Goal: Task Accomplishment & Management: Use online tool/utility

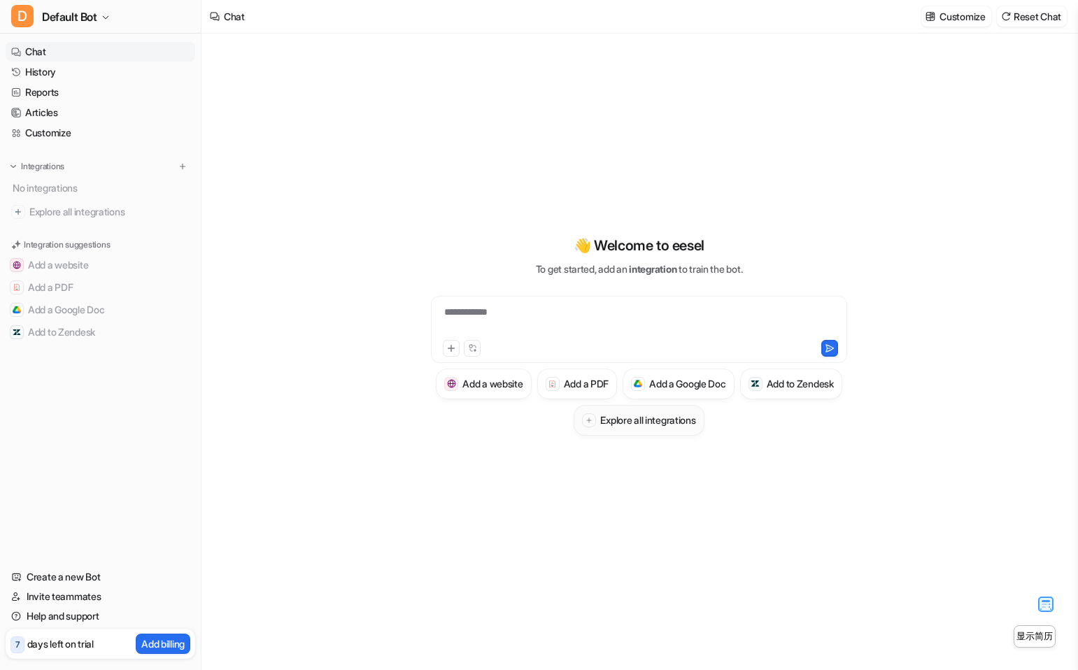
click at [695, 424] on h3 "Explore all integrations" at bounding box center [647, 420] width 95 height 15
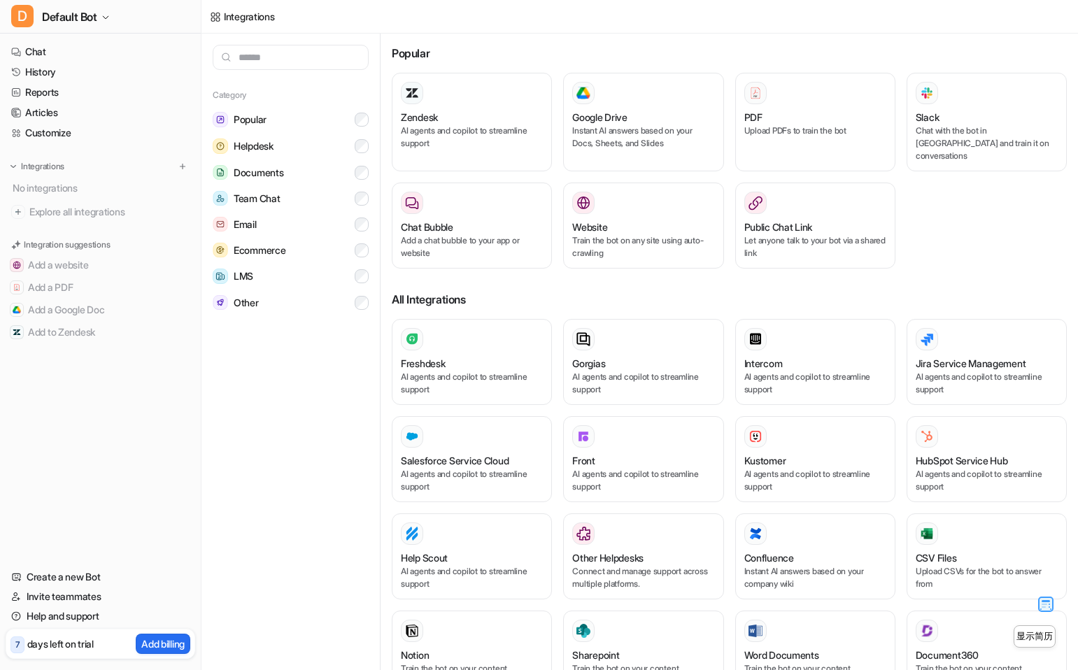
click at [444, 356] on h3 "Freshdesk" at bounding box center [423, 363] width 44 height 15
click at [593, 371] on p "AI agents and copilot to streamline support" at bounding box center [643, 383] width 142 height 25
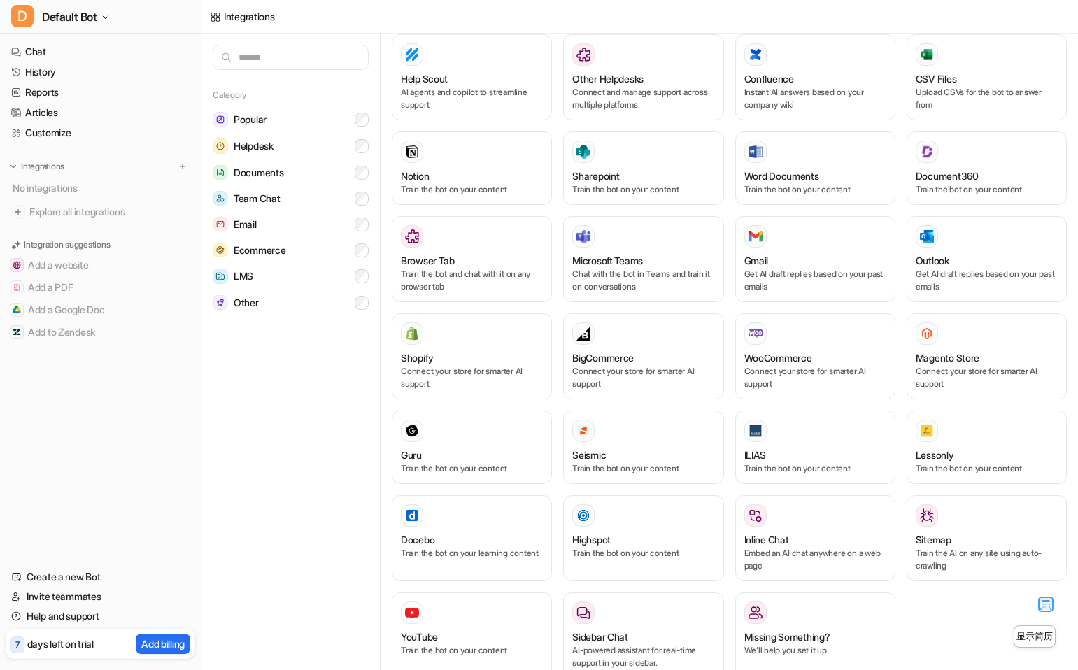
scroll to position [497, 0]
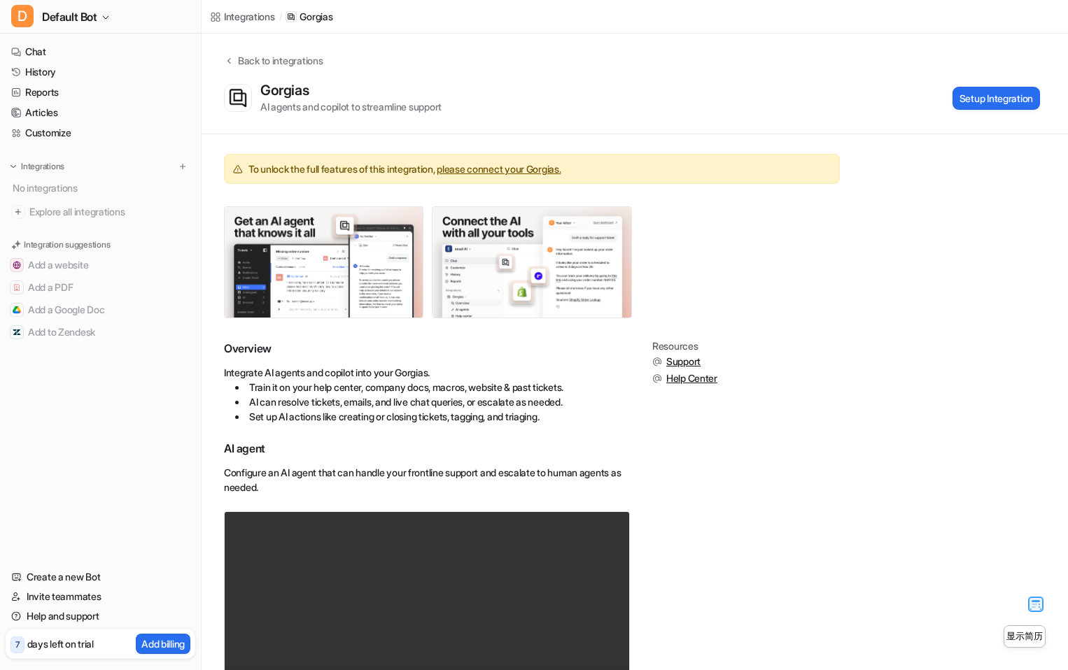
click at [241, 25] on div "Integrations / Gorgias" at bounding box center [270, 17] width 139 height 34
click at [250, 21] on div "Integrations" at bounding box center [249, 16] width 51 height 15
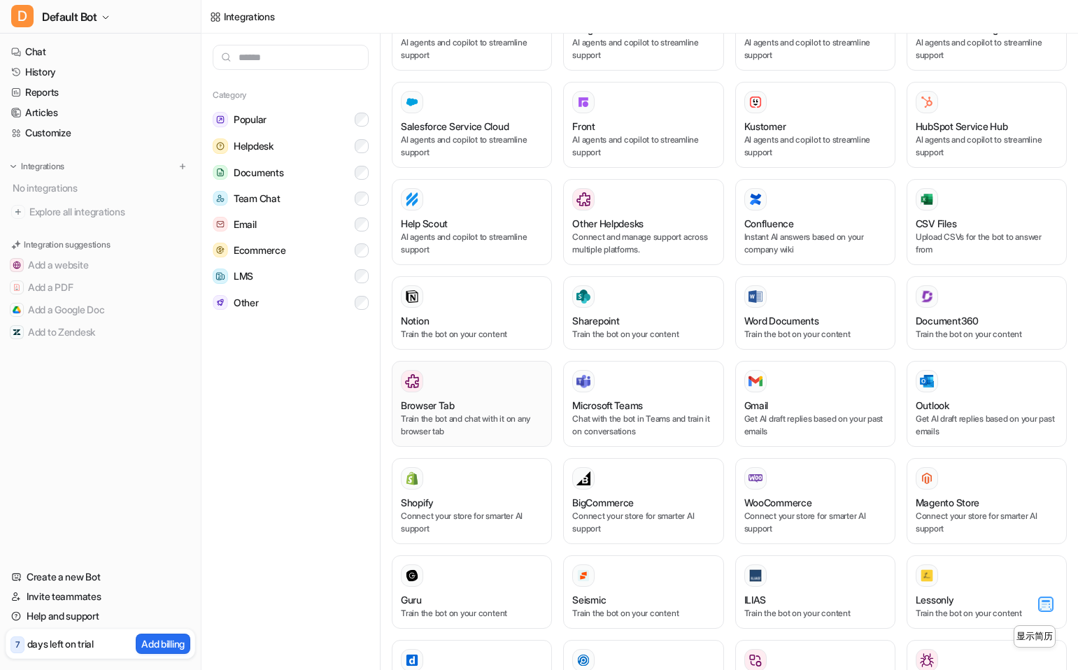
scroll to position [497, 0]
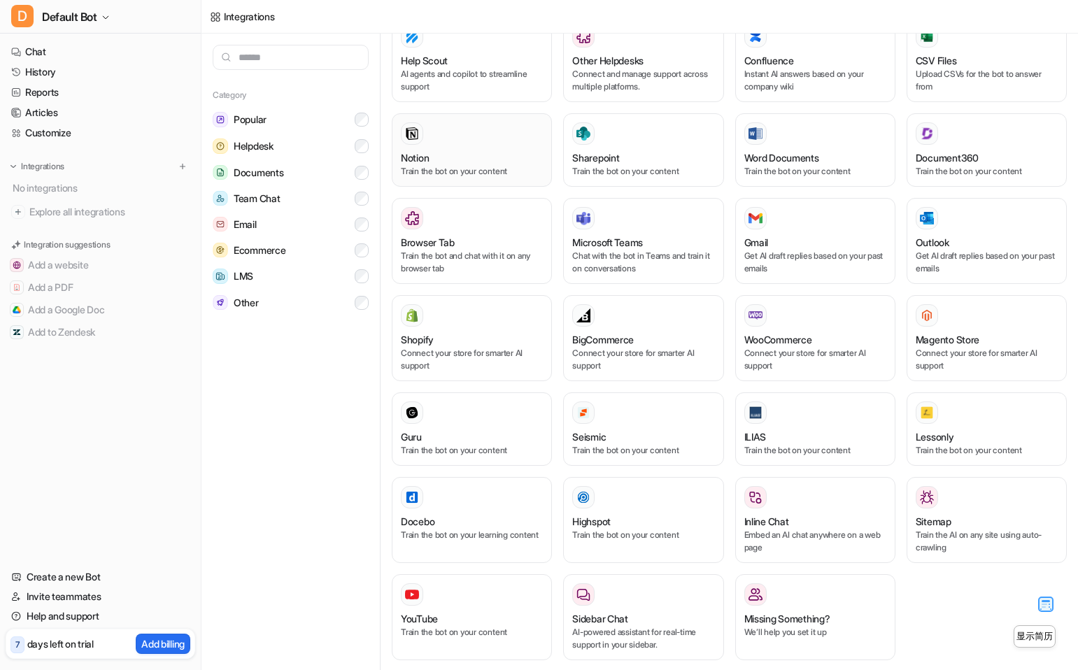
click at [462, 129] on div at bounding box center [472, 133] width 142 height 22
click at [410, 127] on img at bounding box center [412, 134] width 14 height 14
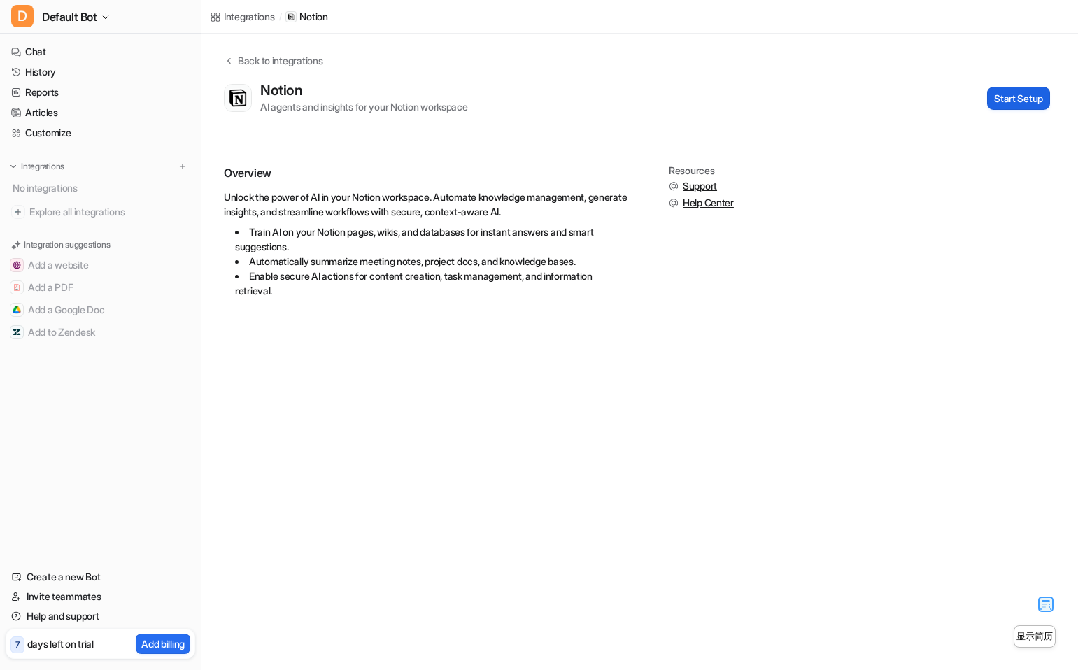
click at [990, 90] on button "Start Setup" at bounding box center [1018, 98] width 63 height 23
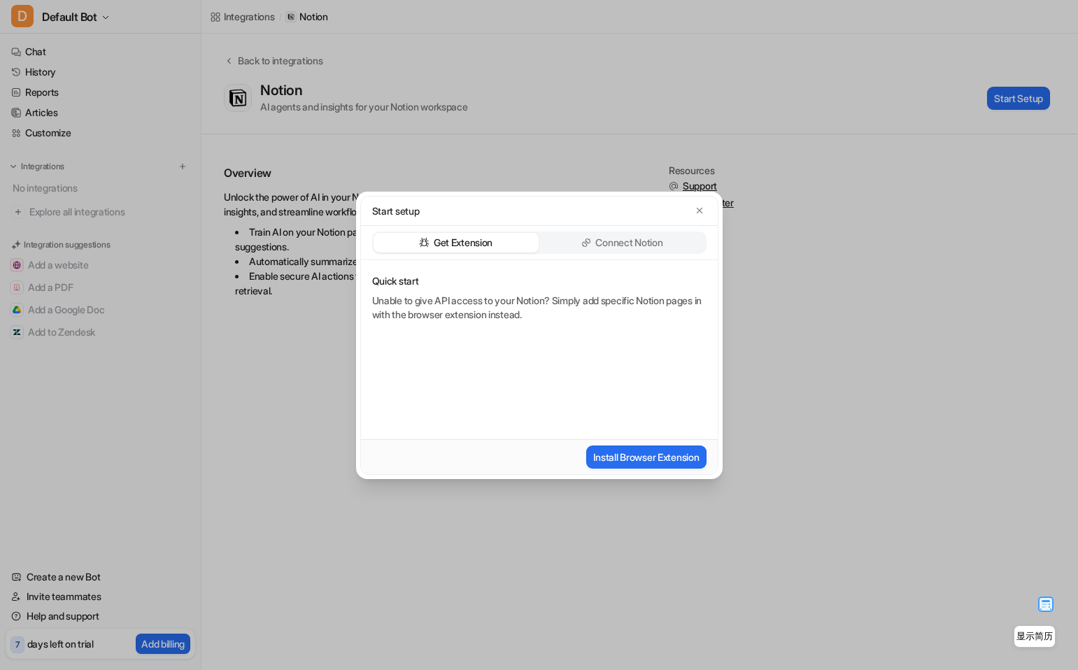
click at [621, 244] on p "Connect Notion" at bounding box center [628, 243] width 67 height 14
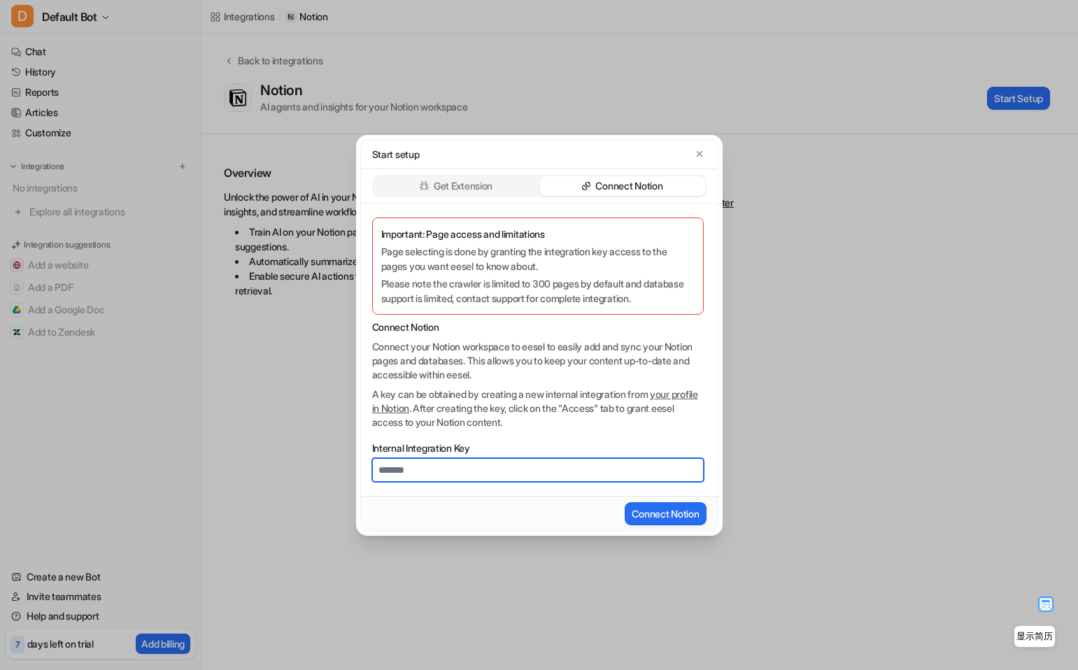
click at [456, 467] on input "Internal Integration Key" at bounding box center [538, 470] width 332 height 24
paste input "**********"
type input "**********"
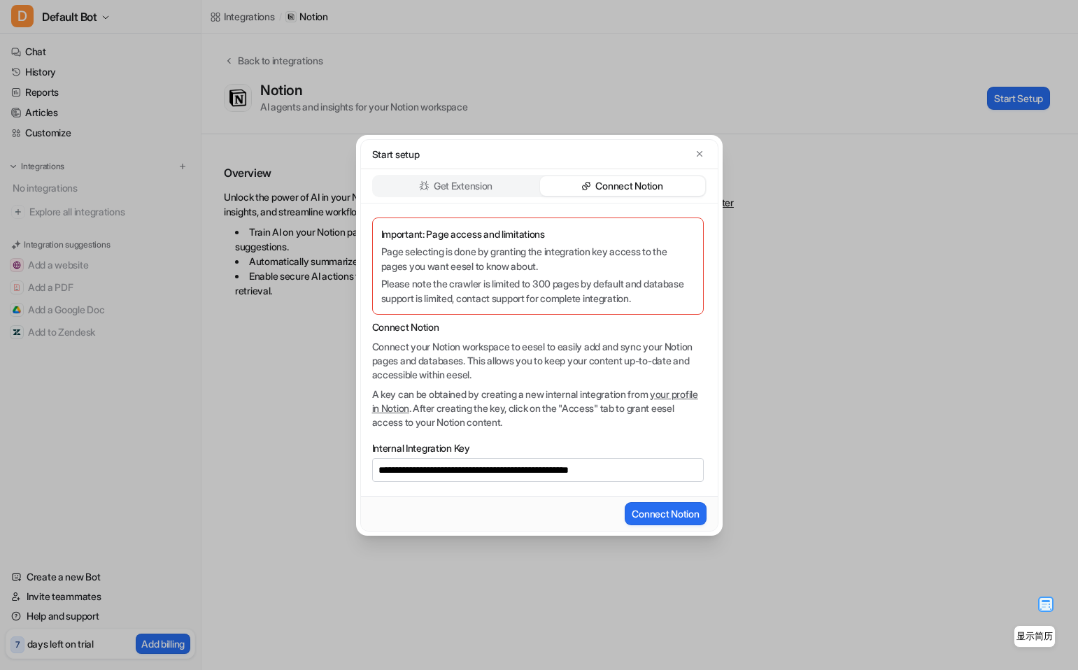
click at [712, 503] on div "Connect Notion" at bounding box center [539, 513] width 357 height 35
click at [702, 508] on button "Connect Notion" at bounding box center [665, 513] width 81 height 23
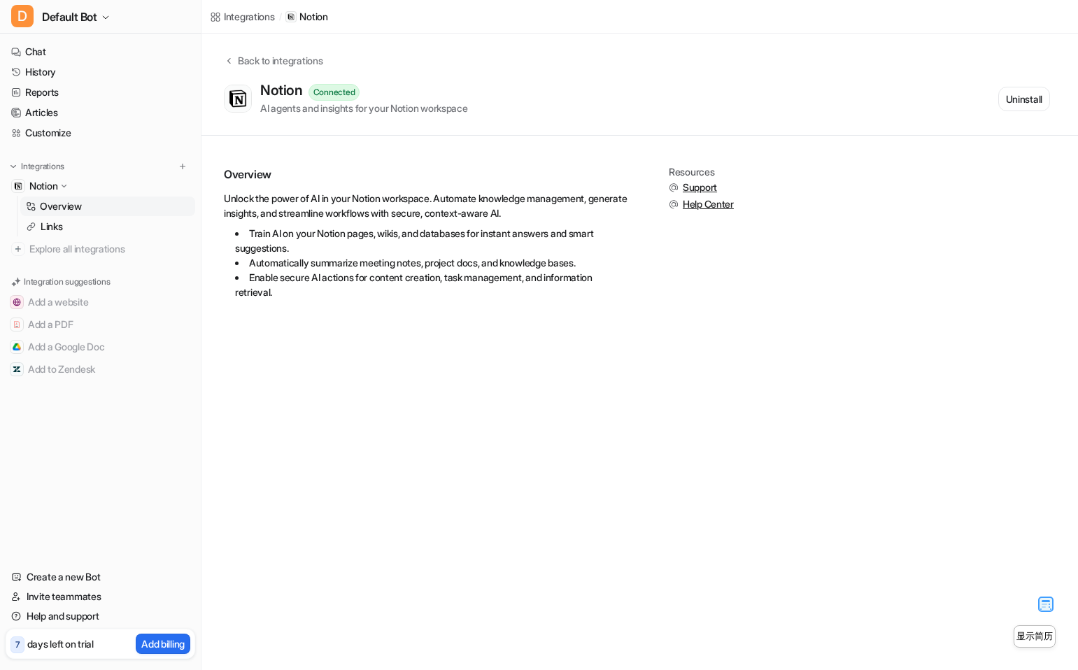
click at [91, 206] on link "Overview" at bounding box center [107, 207] width 175 height 20
click at [164, 439] on div "1 task in progress" at bounding box center [100, 441] width 187 height 26
click at [50, 224] on p "Links" at bounding box center [52, 227] width 22 height 14
click at [100, 204] on link "Overview" at bounding box center [107, 207] width 175 height 20
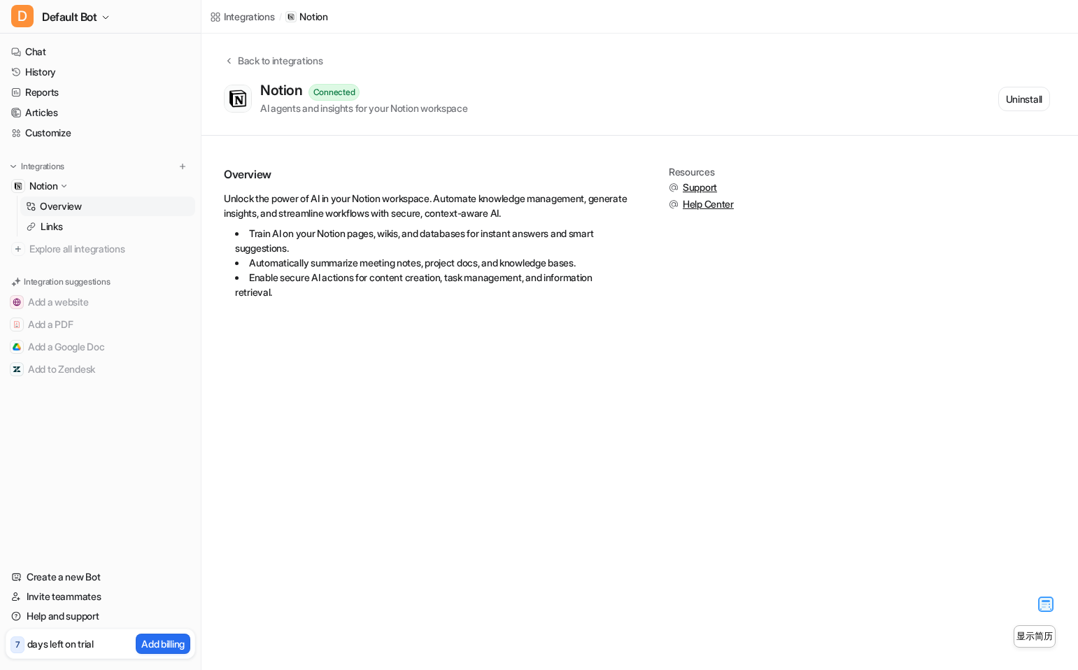
click at [34, 185] on p "Notion" at bounding box center [43, 186] width 28 height 14
click at [49, 215] on link "Overview" at bounding box center [107, 207] width 175 height 20
click at [73, 206] on p "Overview" at bounding box center [61, 206] width 42 height 14
click at [248, 23] on div "Integrations" at bounding box center [249, 16] width 51 height 15
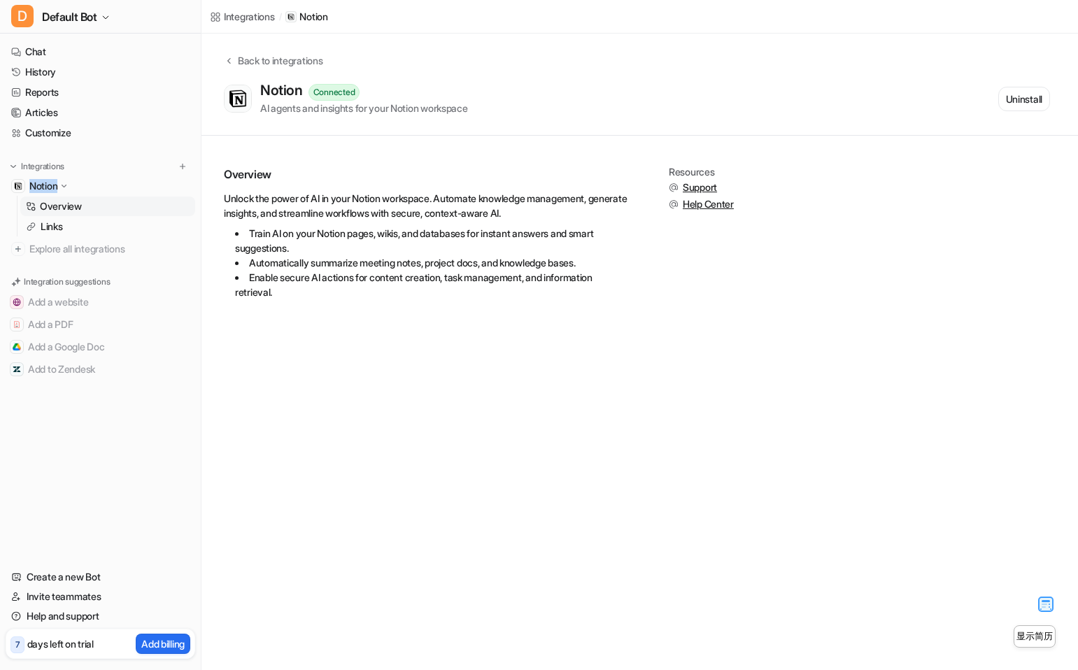
click at [251, 19] on div "Integrations" at bounding box center [249, 16] width 51 height 15
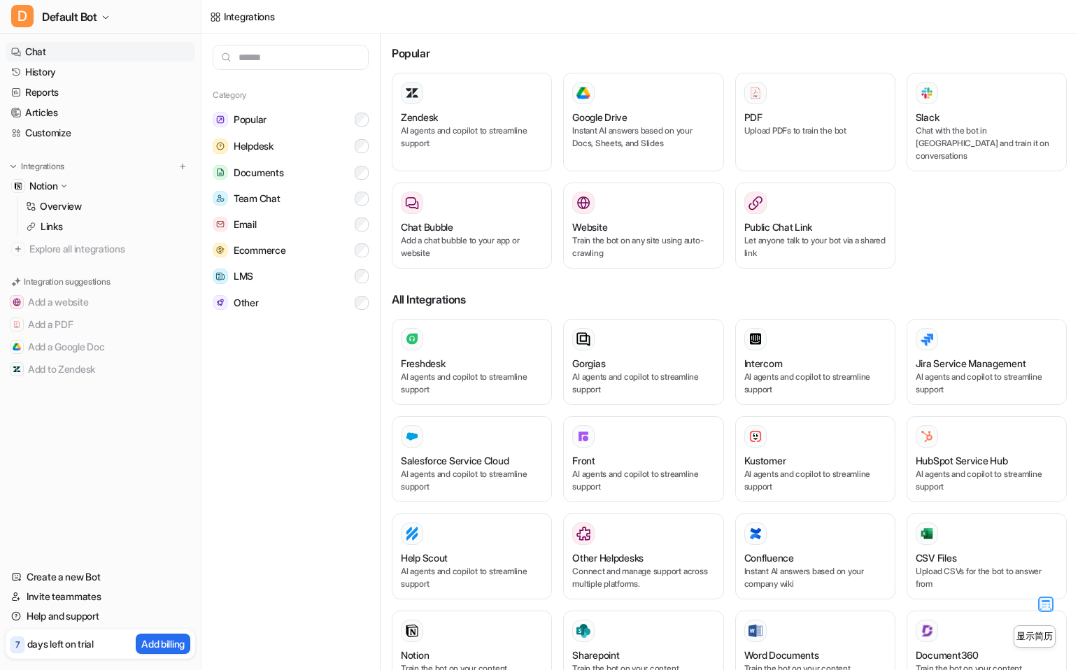
click at [45, 50] on link "Chat" at bounding box center [101, 52] width 190 height 20
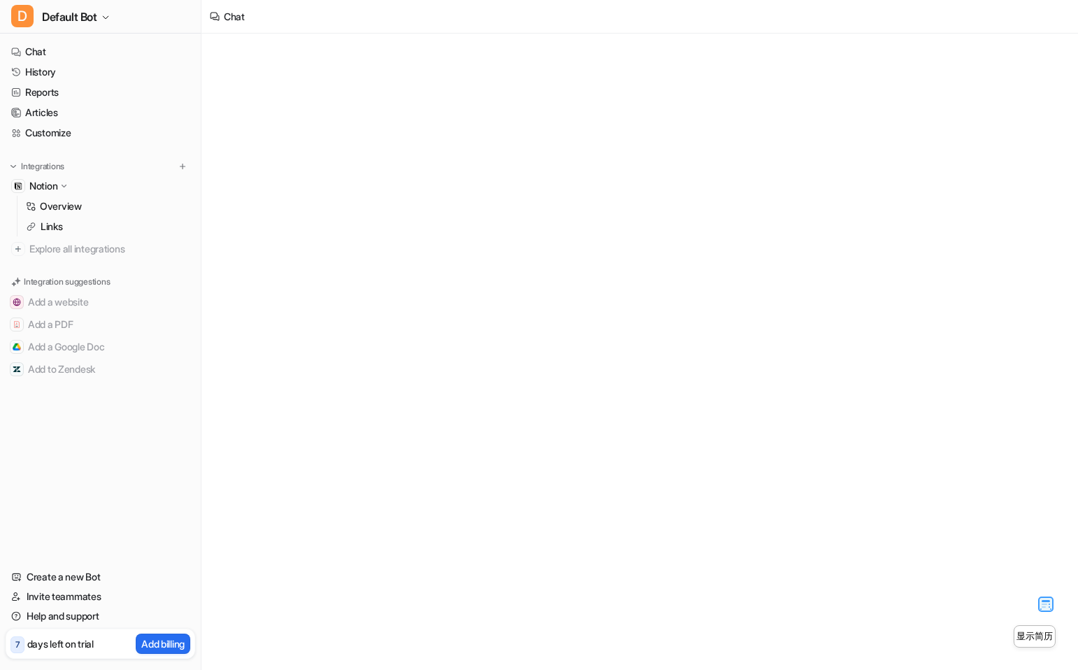
click at [63, 189] on icon at bounding box center [64, 186] width 10 height 10
click at [57, 215] on link "Overview" at bounding box center [107, 207] width 175 height 20
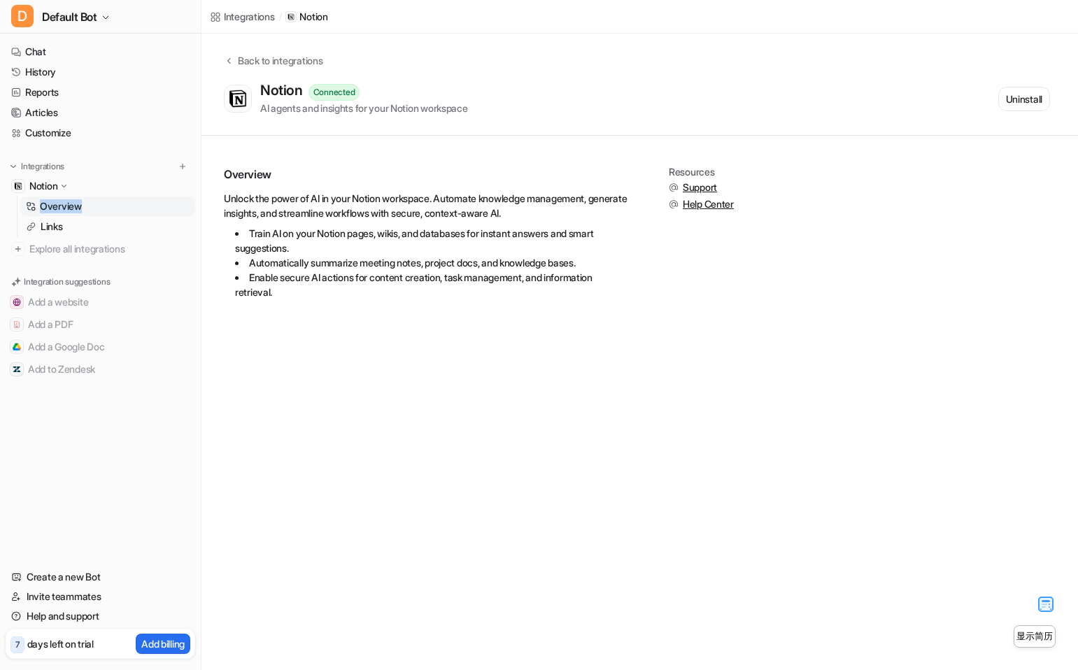
click at [97, 207] on link "Overview" at bounding box center [107, 207] width 175 height 20
click at [43, 50] on link "Chat" at bounding box center [101, 52] width 190 height 20
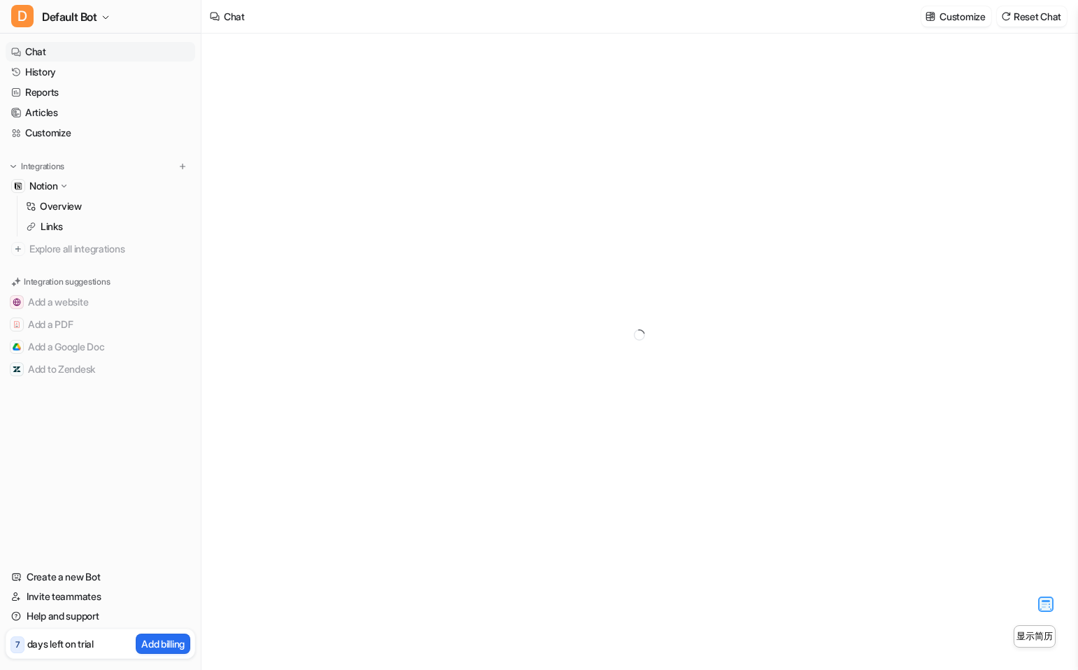
click at [709, 623] on div at bounding box center [639, 335] width 515 height 603
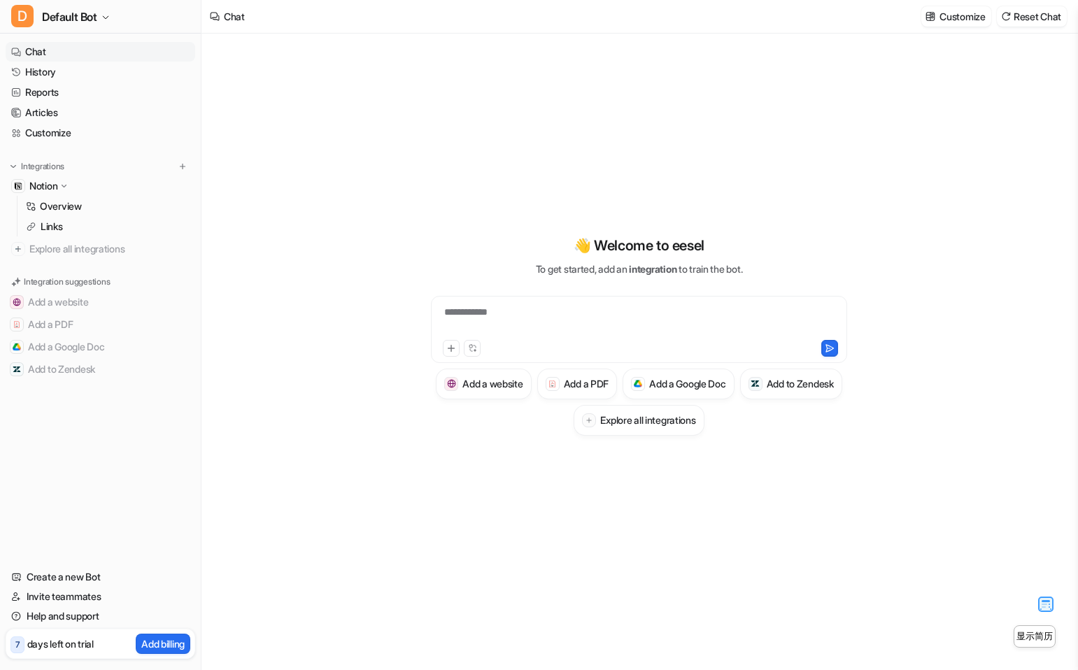
type textarea "**********"
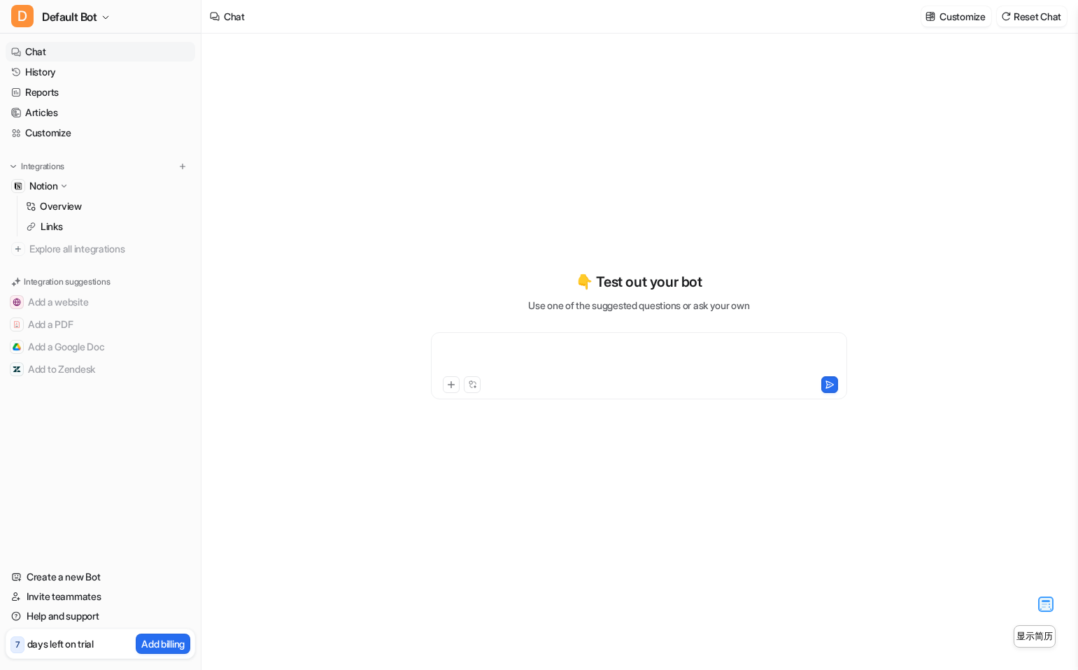
click at [574, 355] on div at bounding box center [638, 357] width 409 height 32
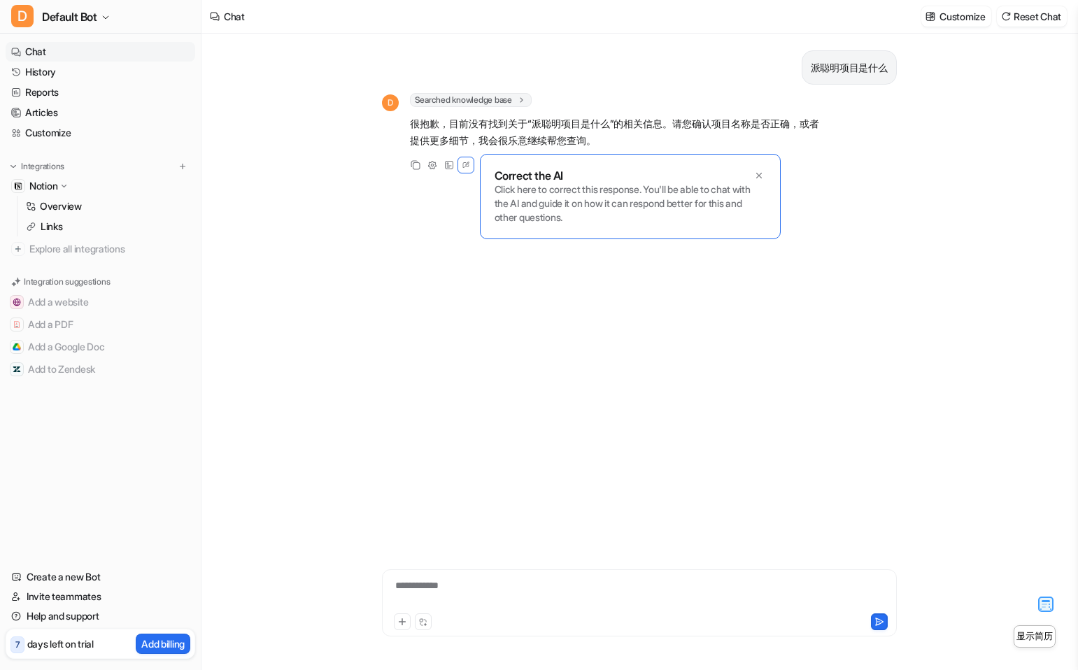
click at [460, 359] on div "派聪明项目是什么 D Searched knowledge base search_queries : [ "派聪明项目是什么" ] 很抱歉，目前没有找到关于…" at bounding box center [639, 283] width 515 height 499
click at [508, 94] on span "Searched knowledge base" at bounding box center [471, 100] width 122 height 14
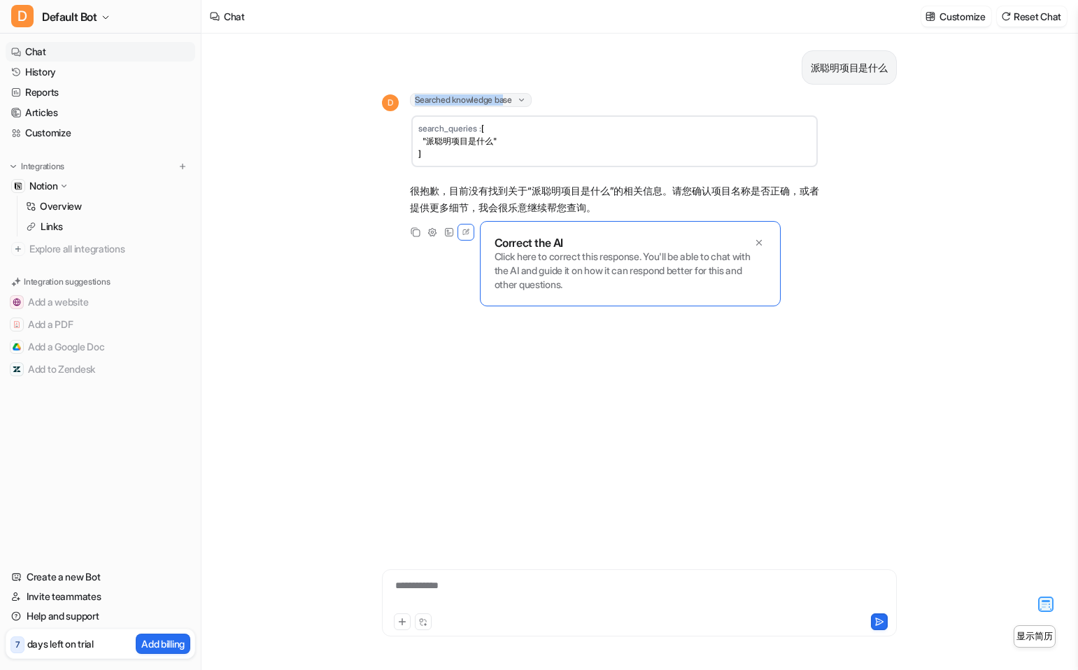
click at [508, 94] on span "Searched knowledge base" at bounding box center [471, 100] width 122 height 14
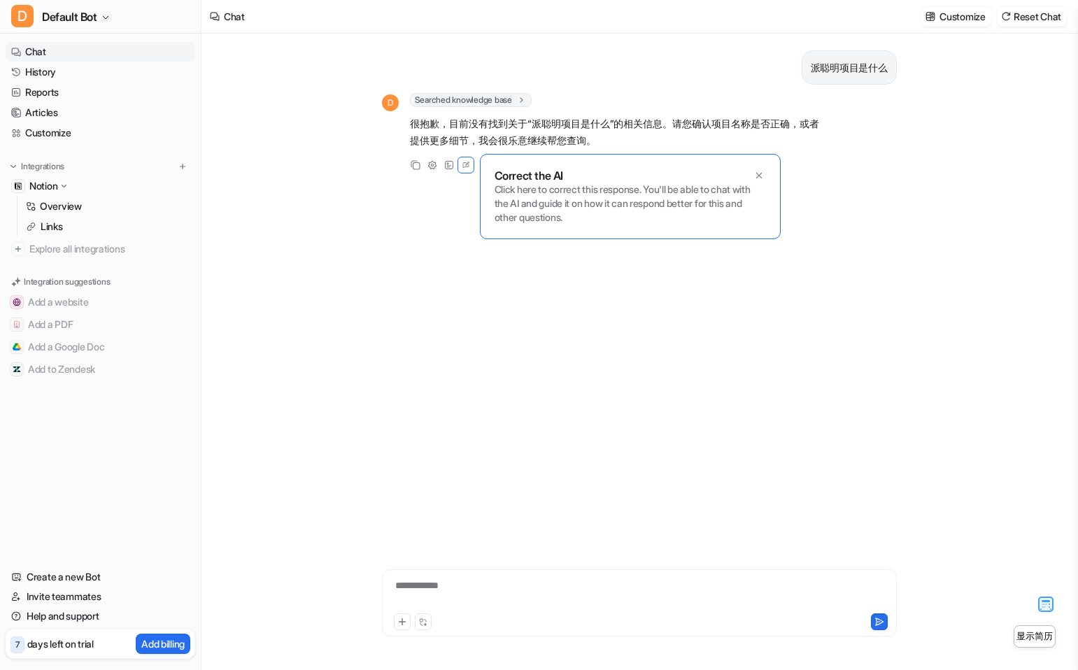
click at [527, 98] on span at bounding box center [521, 100] width 10 height 10
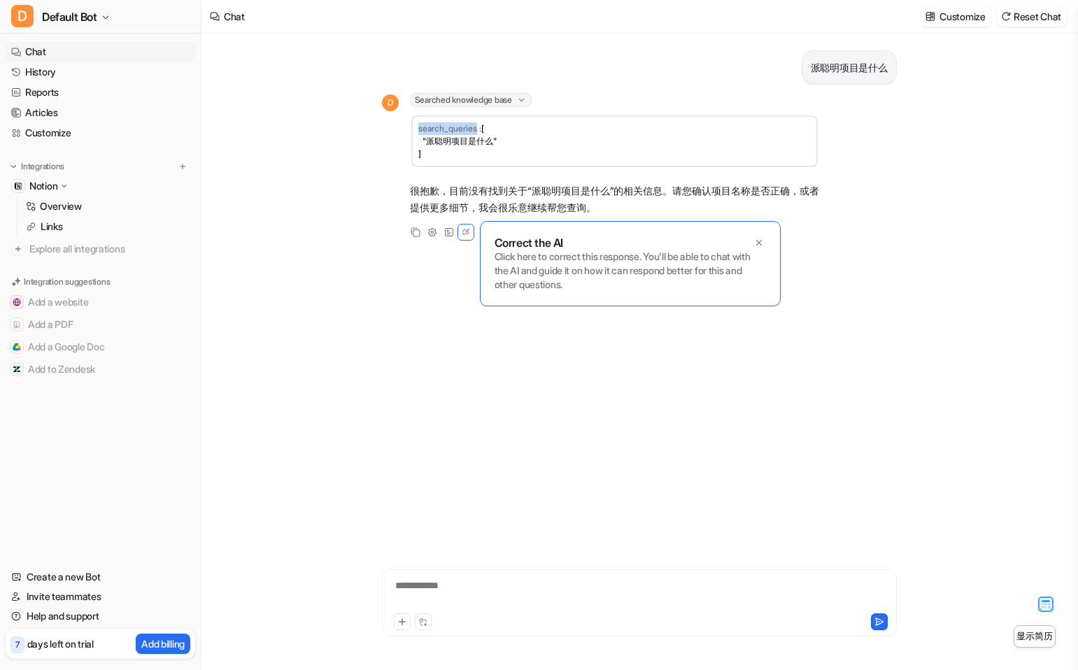
click at [527, 98] on icon at bounding box center [521, 100] width 10 height 10
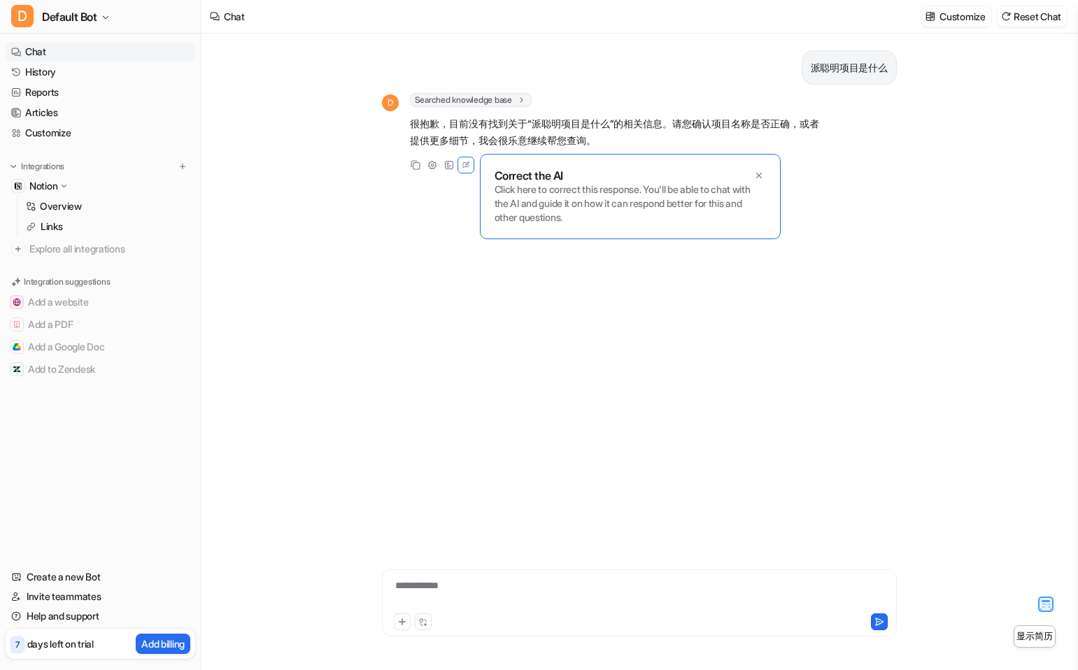
click at [597, 190] on p "Click here to correct this response. You'll be able to chat with the AI and gui…" at bounding box center [630, 204] width 271 height 42
click at [756, 177] on icon at bounding box center [759, 176] width 6 height 6
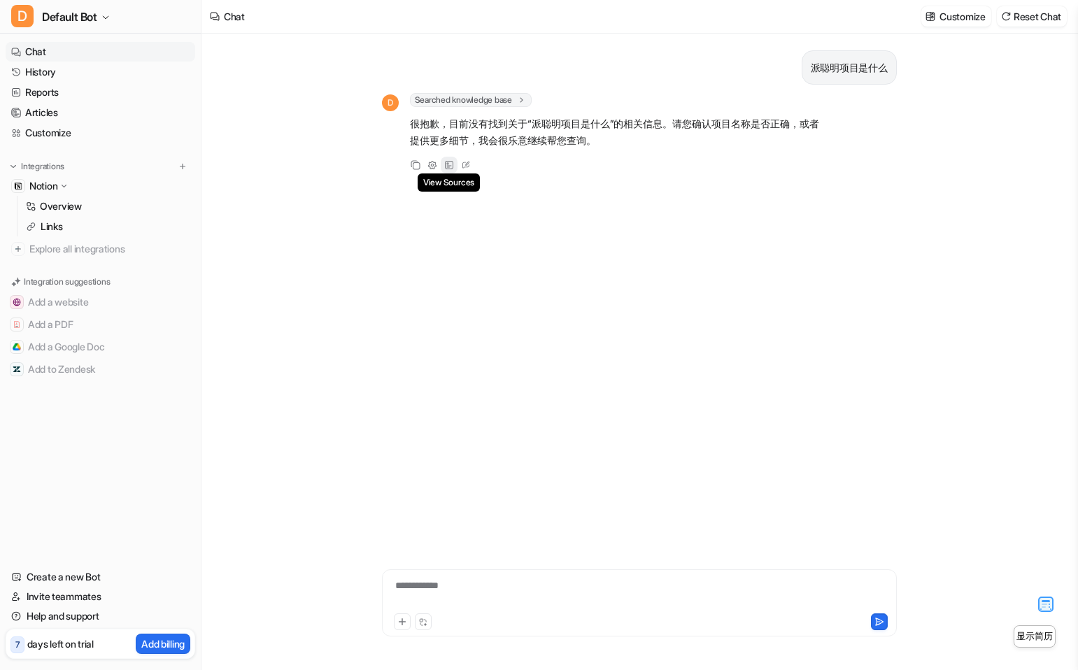
click at [442, 165] on div "View Sources" at bounding box center [449, 165] width 17 height 17
click at [928, 20] on img at bounding box center [931, 16] width 10 height 10
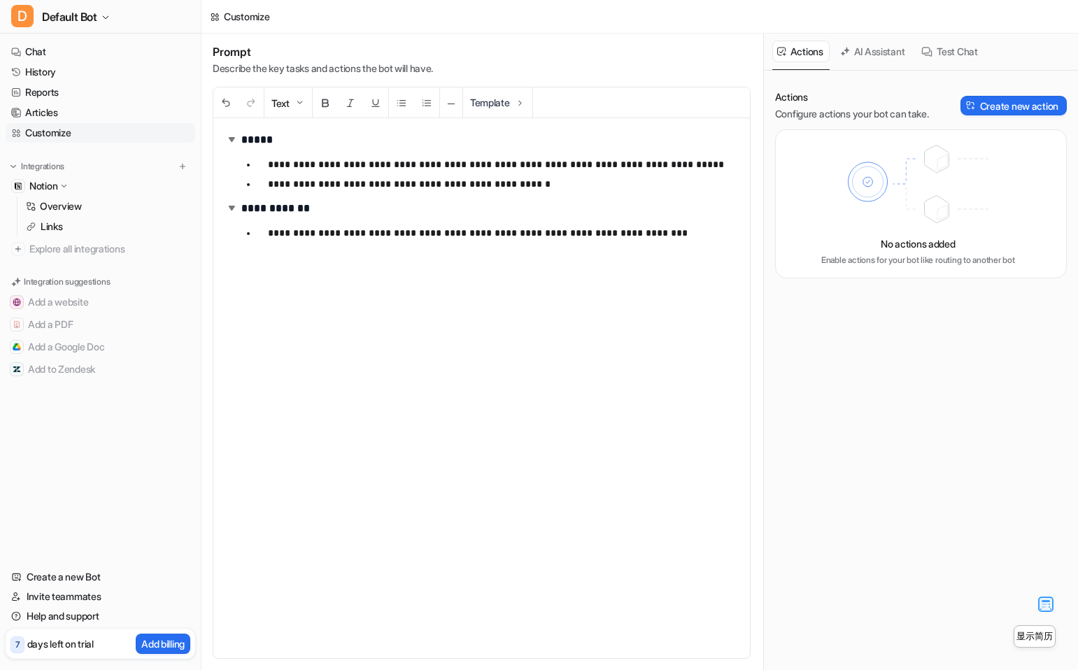
click at [884, 57] on button "AI Assistant" at bounding box center [873, 52] width 76 height 22
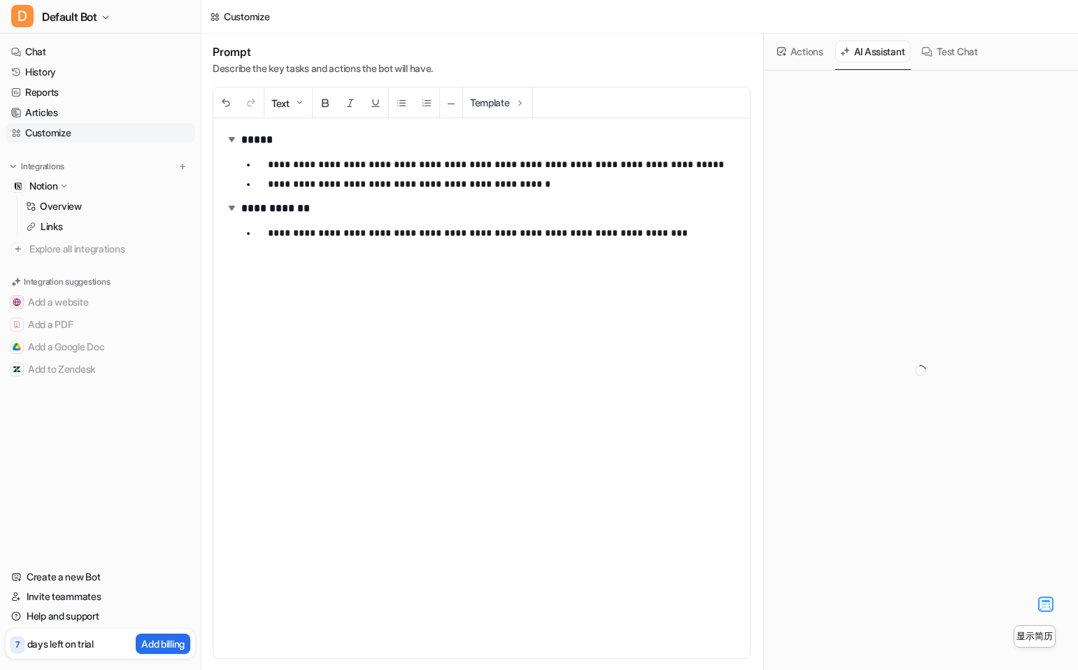
click at [956, 51] on button "Test Chat" at bounding box center [950, 52] width 67 height 22
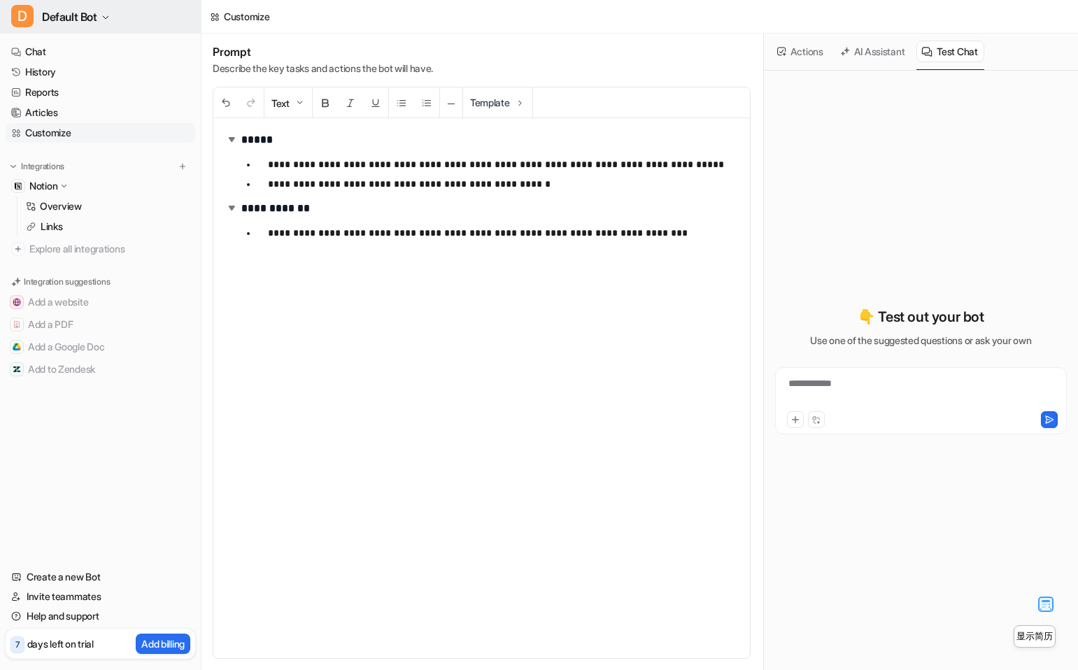
click at [99, 23] on button "D Default Bot" at bounding box center [100, 17] width 201 height 34
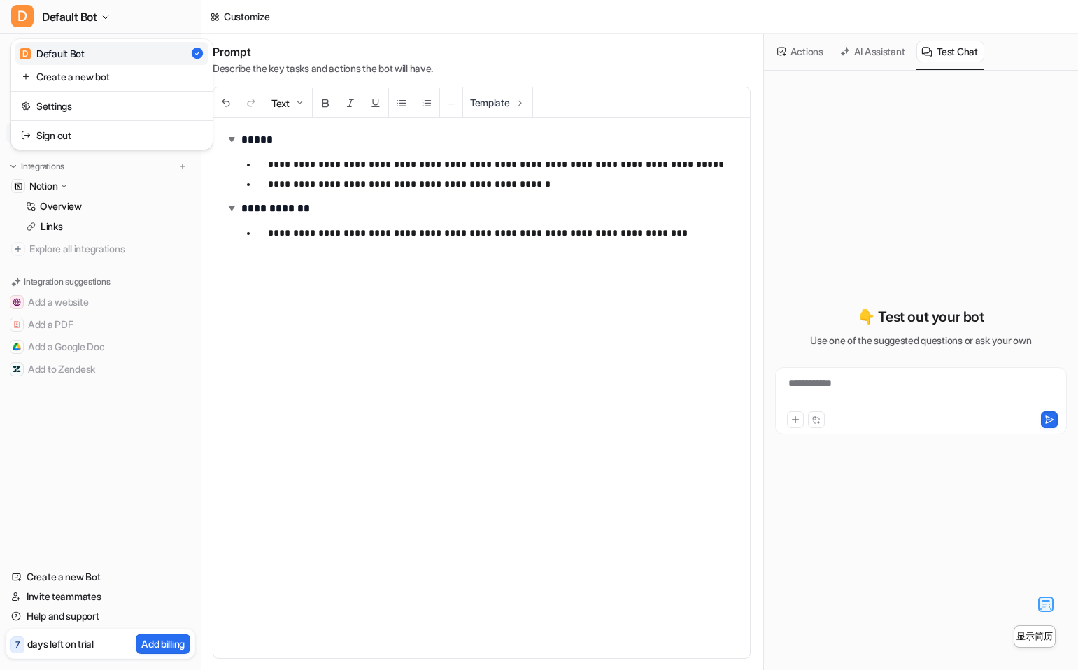
drag, startPoint x: 309, startPoint y: 332, endPoint x: 304, endPoint y: 325, distance: 7.6
click at [308, 331] on div "**********" at bounding box center [539, 335] width 1078 height 670
click at [46, 188] on p "Notion" at bounding box center [43, 186] width 28 height 14
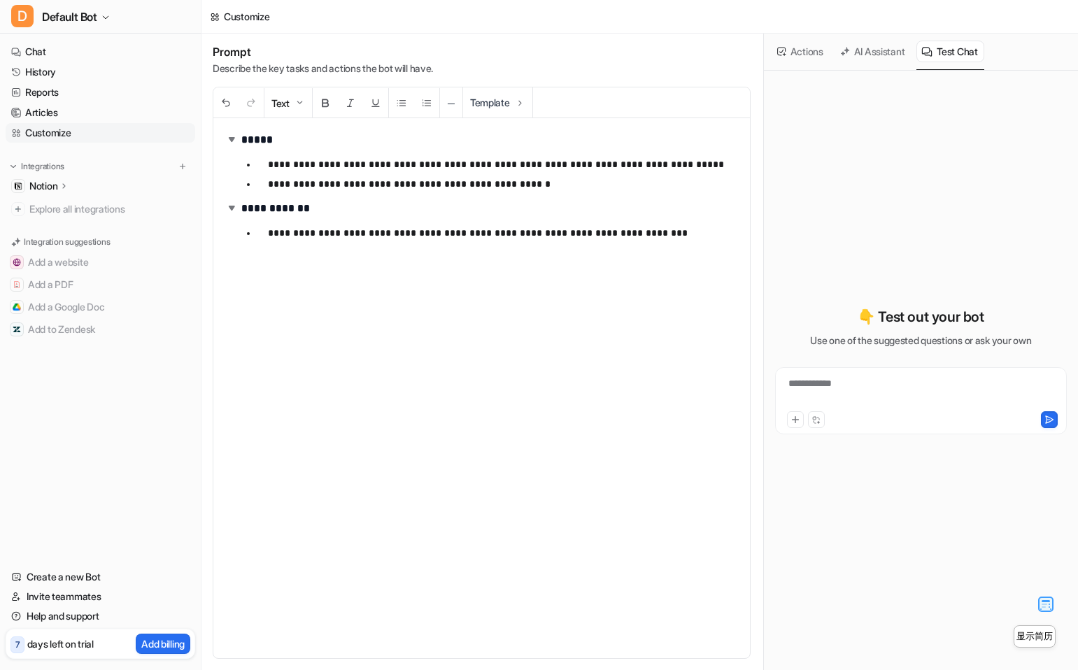
click at [37, 185] on p "Notion" at bounding box center [43, 186] width 28 height 14
click at [67, 204] on p "Overview" at bounding box center [61, 206] width 42 height 14
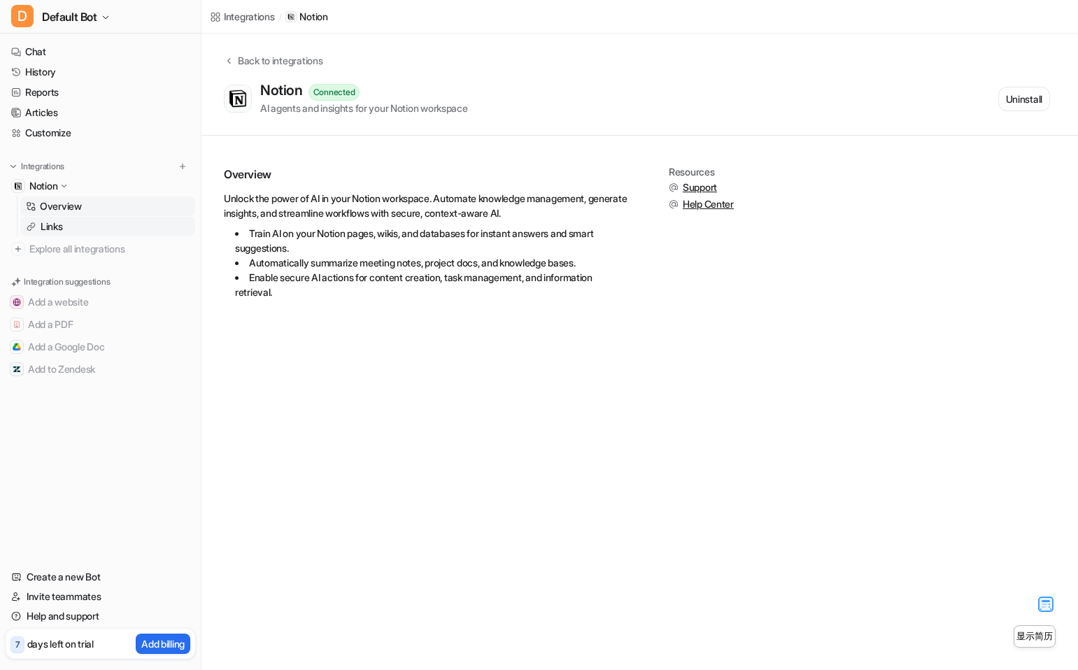
click at [76, 235] on link "Links" at bounding box center [107, 227] width 175 height 20
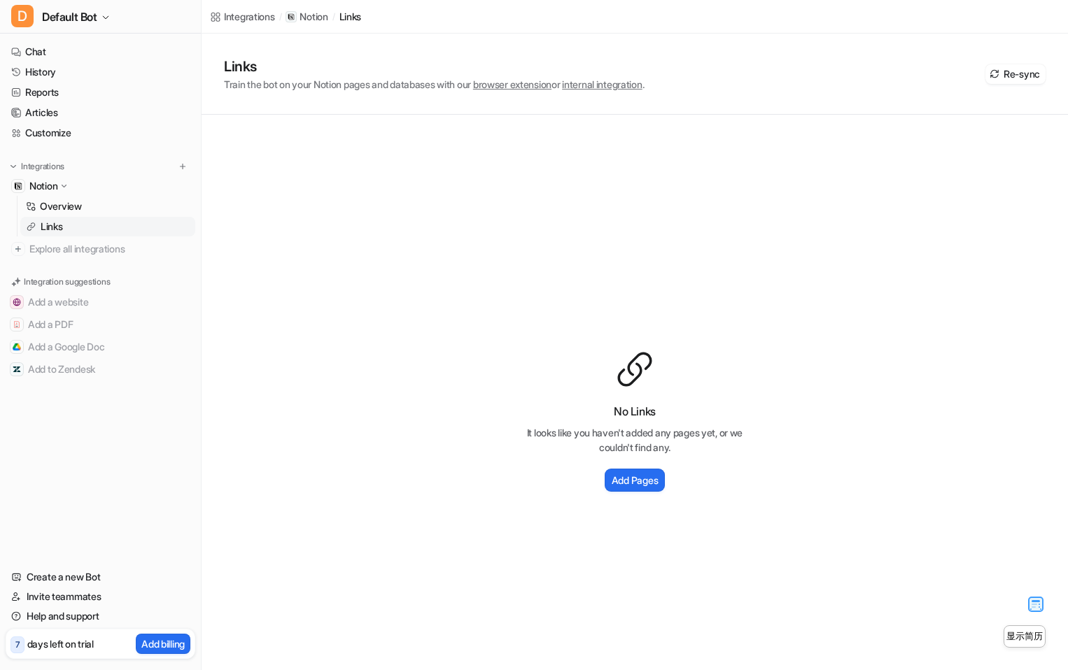
click at [245, 15] on div "Integrations" at bounding box center [249, 16] width 51 height 15
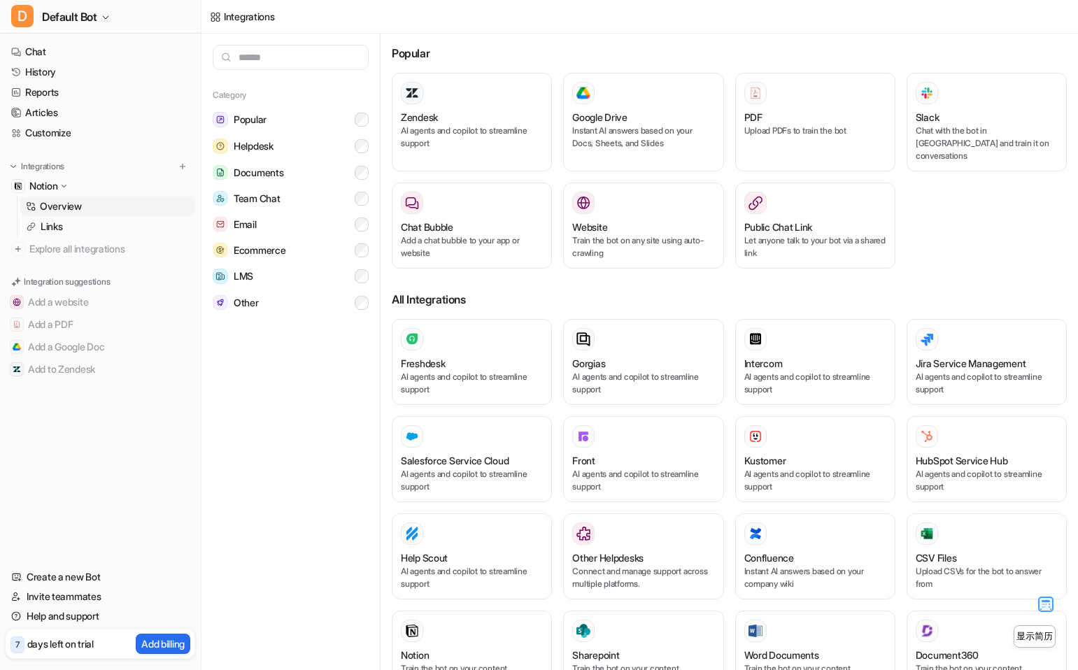
click at [73, 214] on link "Overview" at bounding box center [107, 207] width 175 height 20
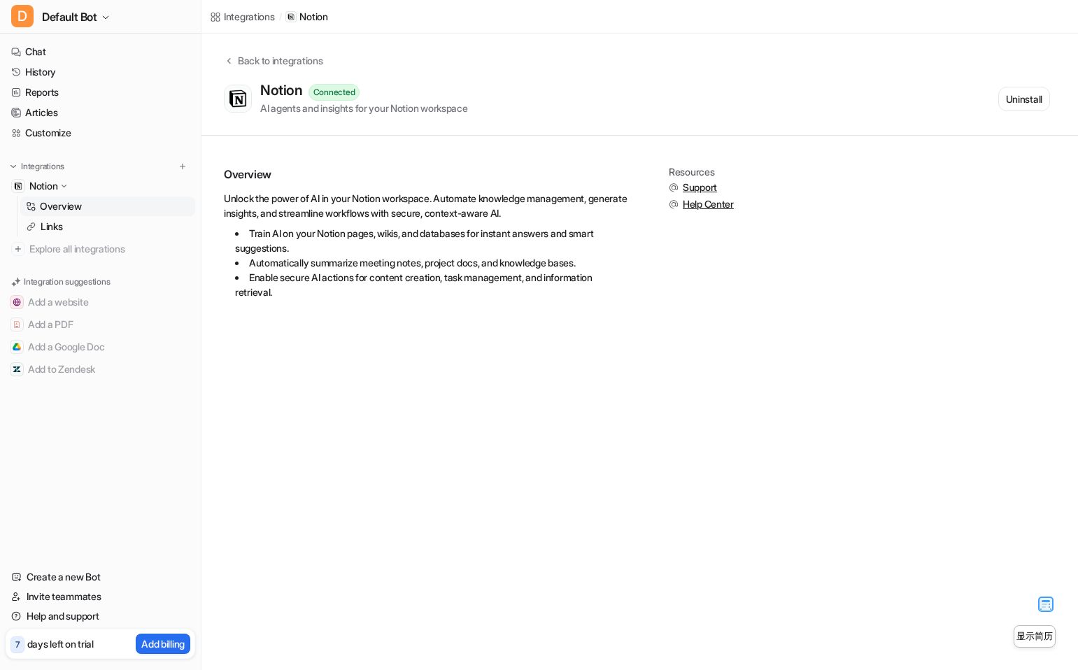
click at [43, 183] on p "Notion" at bounding box center [43, 186] width 28 height 14
click at [66, 193] on div "Notion" at bounding box center [101, 186] width 190 height 20
click at [59, 218] on link "Links" at bounding box center [107, 227] width 175 height 20
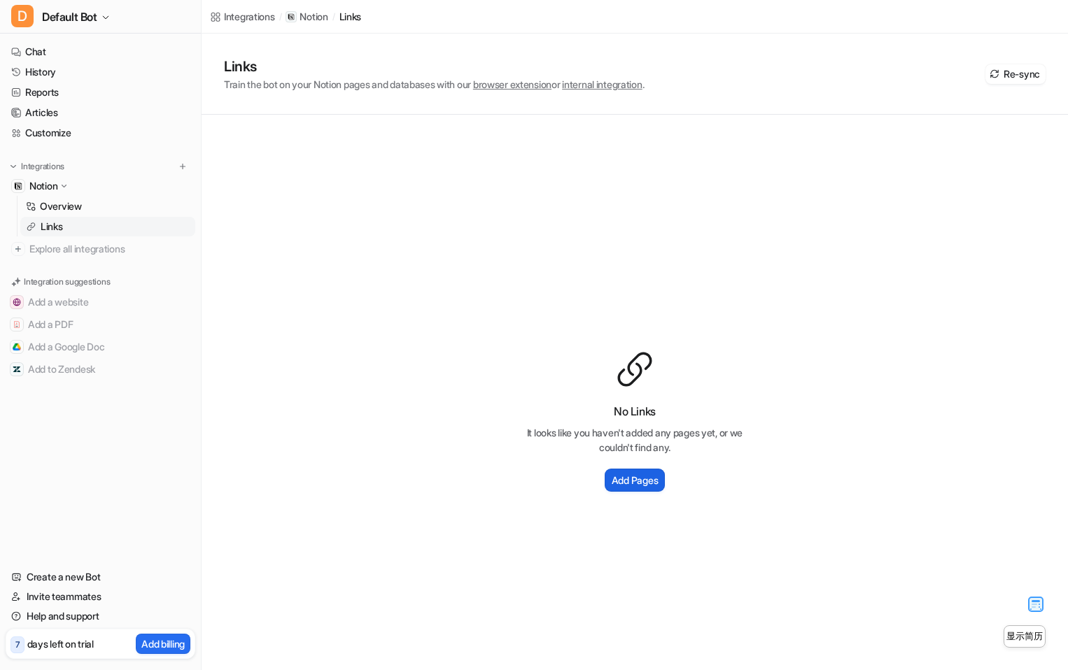
click at [628, 480] on h2 "Add Pages" at bounding box center [634, 480] width 46 height 15
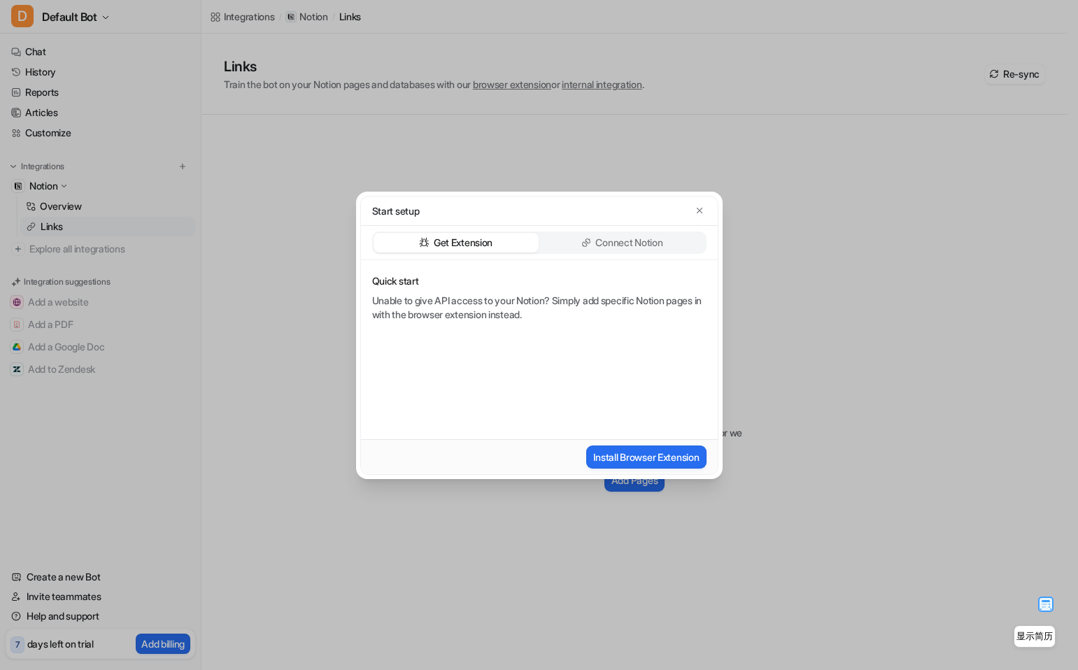
click at [630, 251] on div "Connect Notion" at bounding box center [622, 243] width 165 height 20
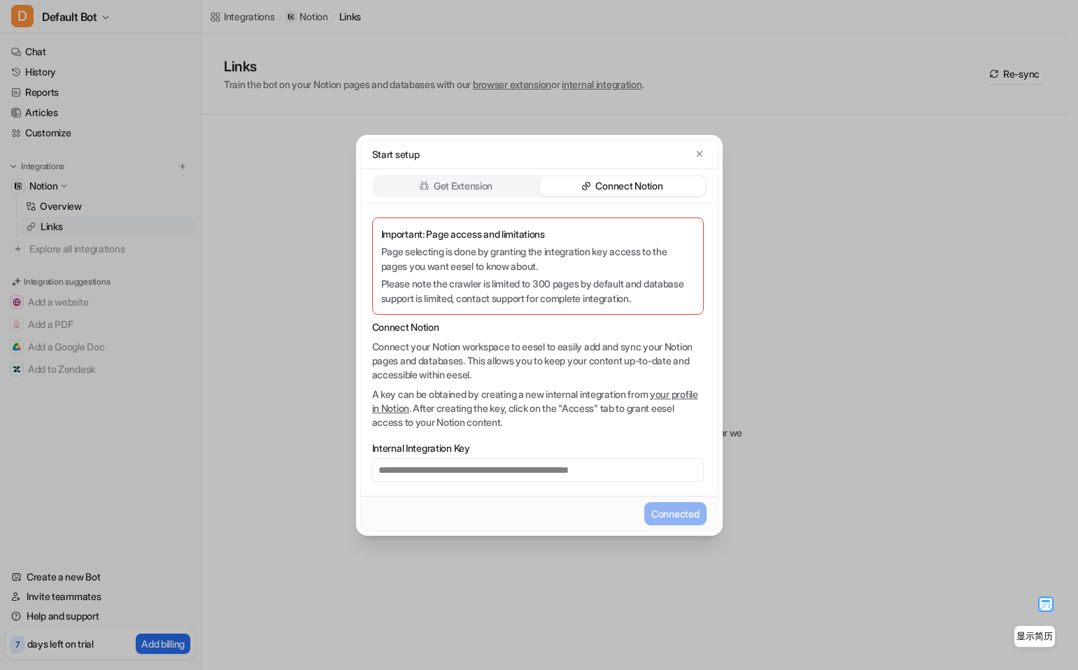
click at [438, 187] on p "Get Extension" at bounding box center [463, 186] width 59 height 14
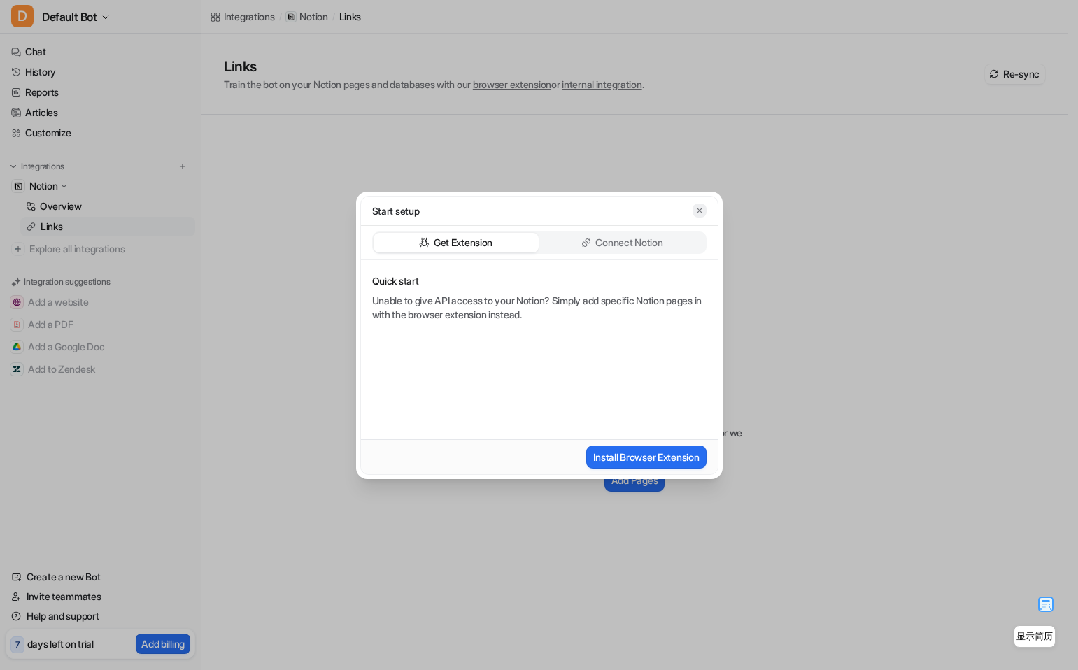
click at [701, 213] on icon "button" at bounding box center [700, 211] width 10 height 10
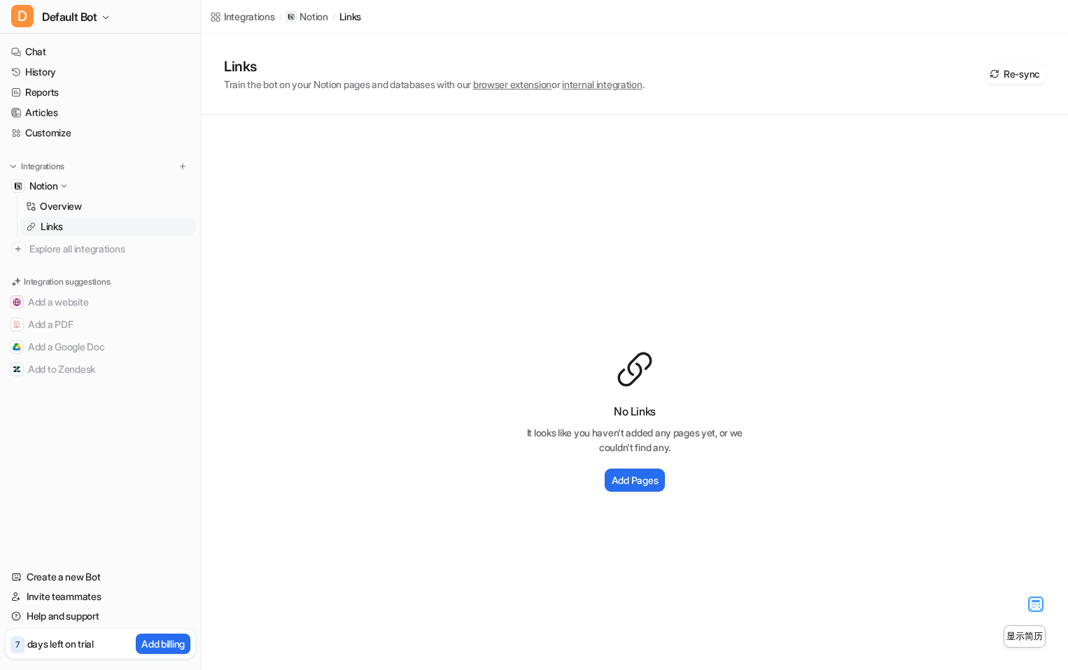
click at [64, 175] on div "Integrations Notion Overview Links Explore all integrations" at bounding box center [101, 209] width 190 height 99
click at [45, 203] on p "Overview" at bounding box center [61, 206] width 42 height 14
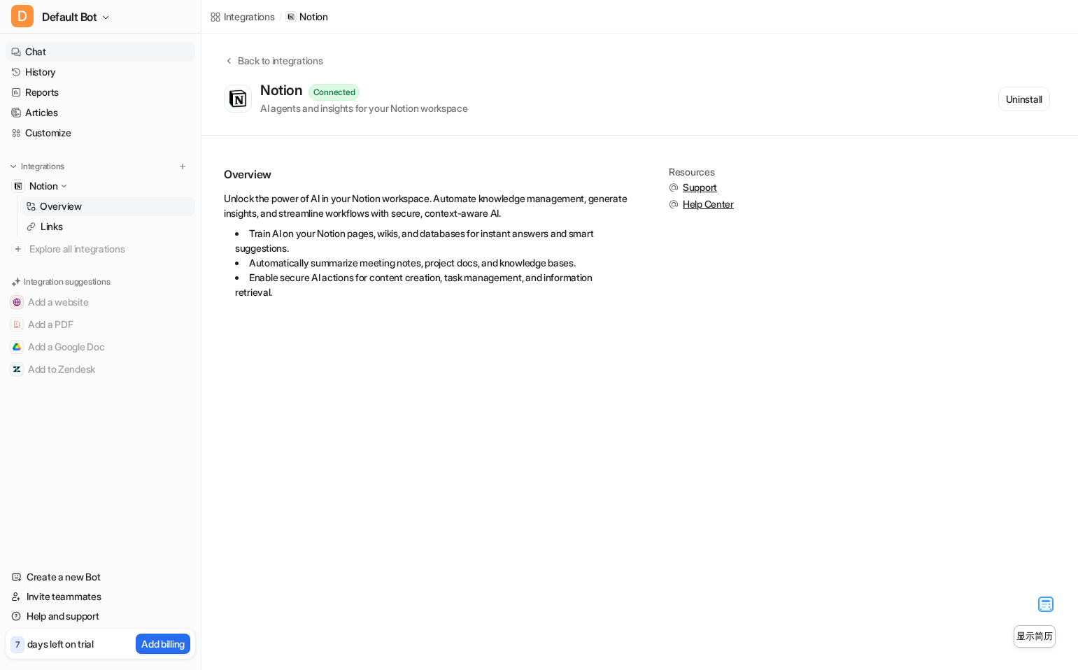
click at [55, 53] on link "Chat" at bounding box center [101, 52] width 190 height 20
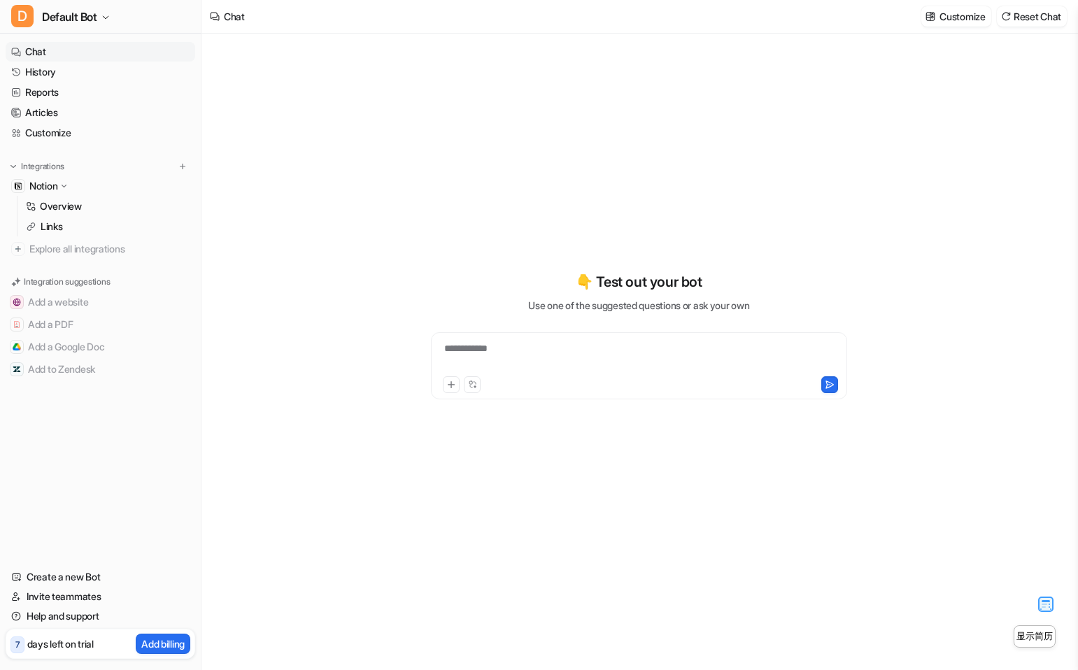
click at [565, 366] on div "**********" at bounding box center [638, 357] width 409 height 32
click at [582, 351] on div at bounding box center [638, 357] width 409 height 32
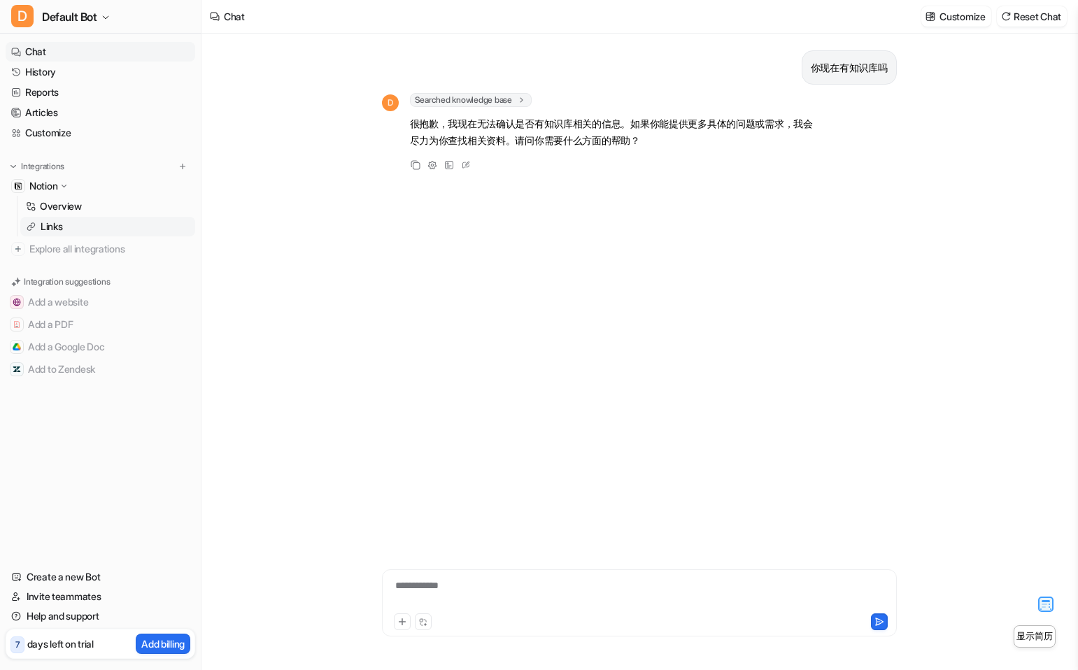
click at [62, 229] on p "Links" at bounding box center [52, 227] width 22 height 14
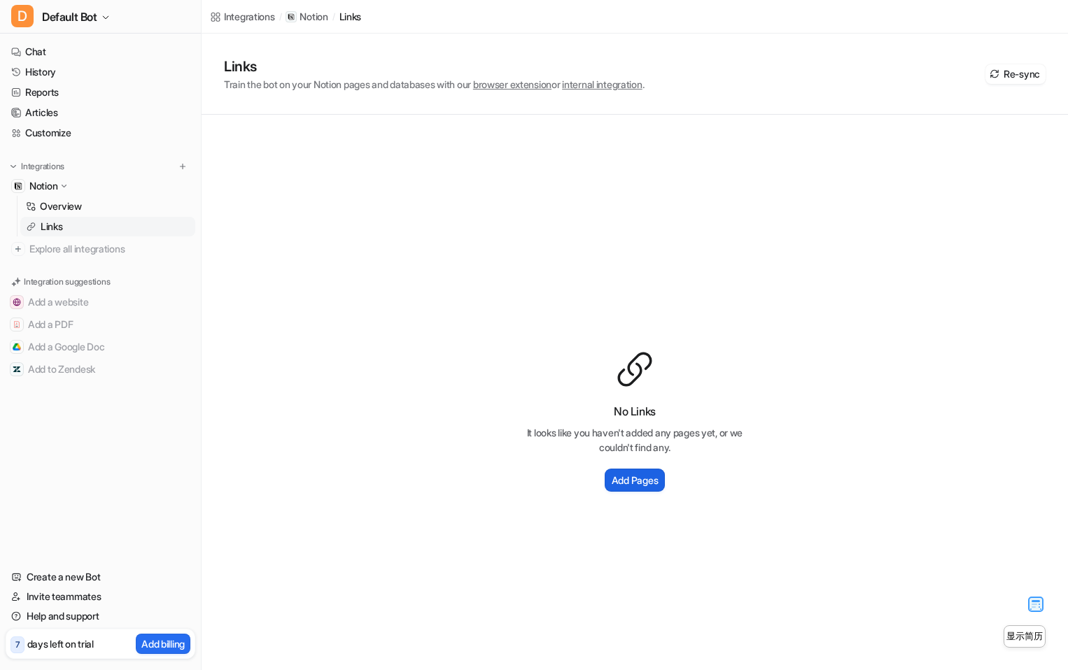
click at [658, 484] on h2 "Add Pages" at bounding box center [634, 480] width 46 height 15
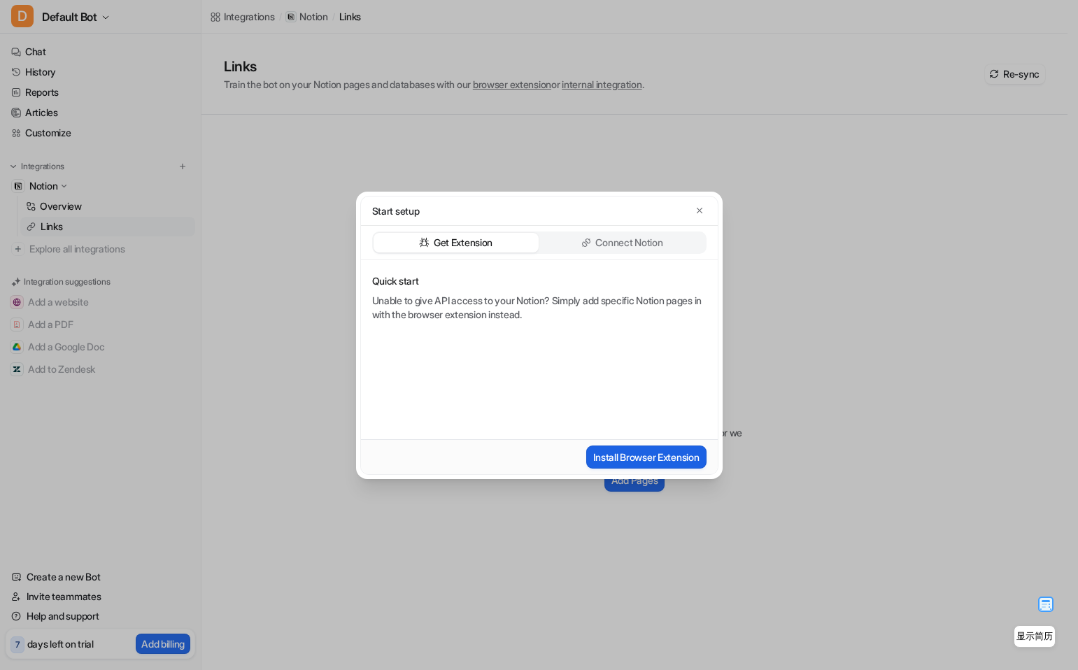
click at [628, 449] on button "Install Browser Extension" at bounding box center [646, 457] width 120 height 23
